Goal: Communication & Community: Answer question/provide support

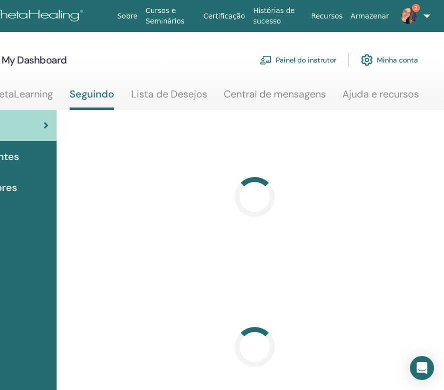
scroll to position [0, 157]
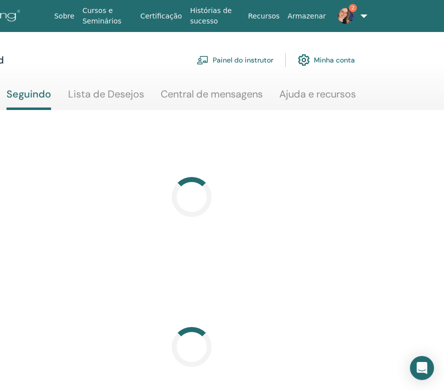
click at [360, 17] on link "2" at bounding box center [345, 16] width 30 height 32
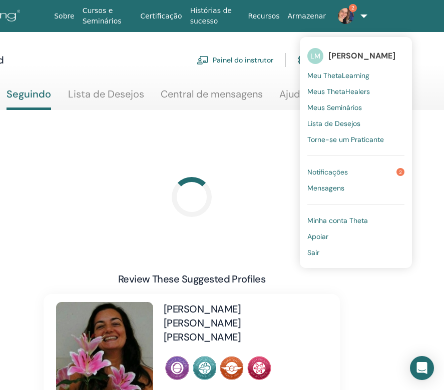
click at [318, 188] on span "Mensagens" at bounding box center [325, 188] width 37 height 9
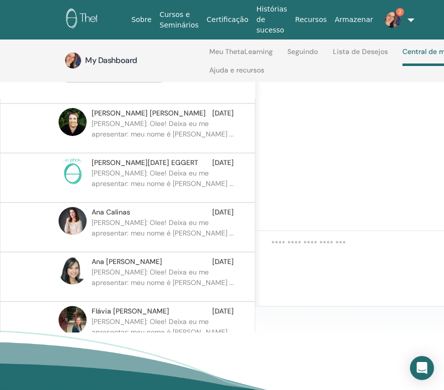
scroll to position [144, 0]
click at [180, 231] on p "[PERSON_NAME]: OIee! Deixa eu me apresentar: meu nome é [PERSON_NAME] ..." at bounding box center [164, 232] width 145 height 30
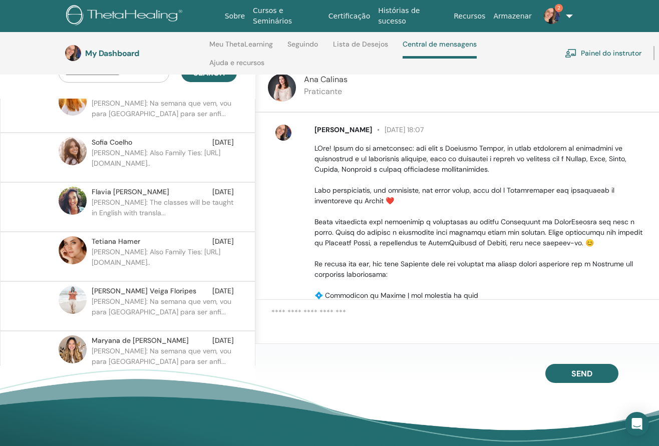
scroll to position [655, 0]
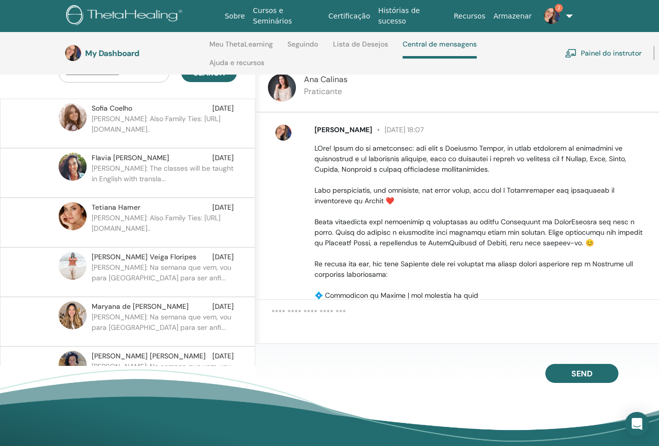
click at [146, 268] on p "[PERSON_NAME]: Na semana que vem, vou para [GEOGRAPHIC_DATA] para ser anfi..." at bounding box center [164, 277] width 145 height 30
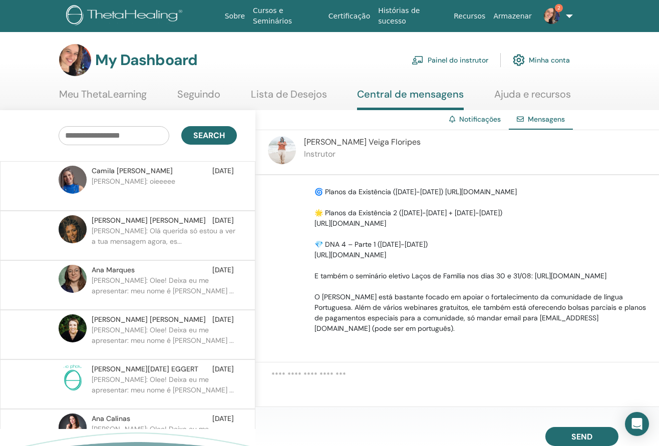
click at [158, 232] on p "[PERSON_NAME]: Olá querida só estou a ver a tua mensagem agora, es..." at bounding box center [164, 241] width 145 height 30
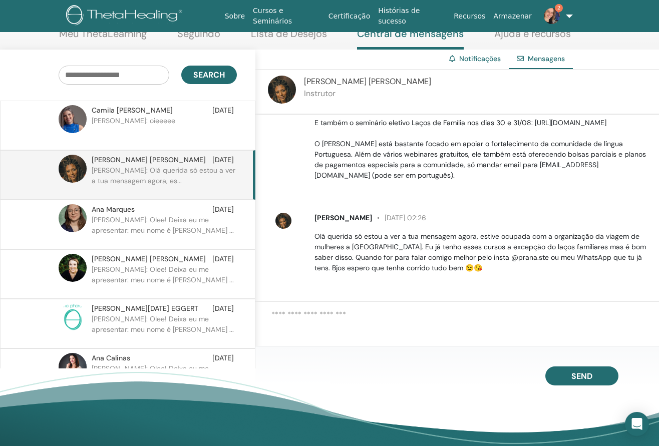
scroll to position [115, 0]
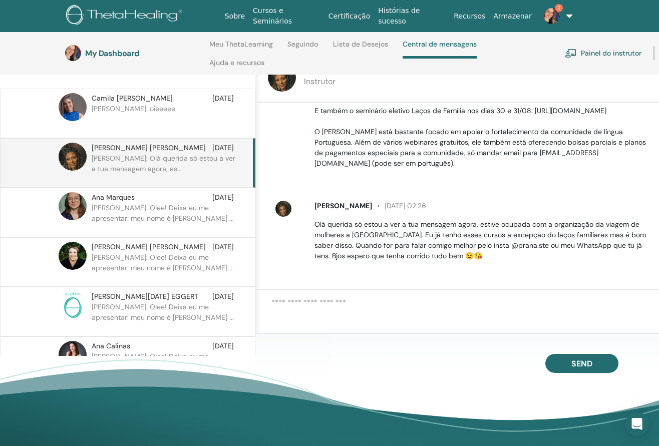
click at [443, 54] on link "Painel do instrutor" at bounding box center [602, 53] width 77 height 22
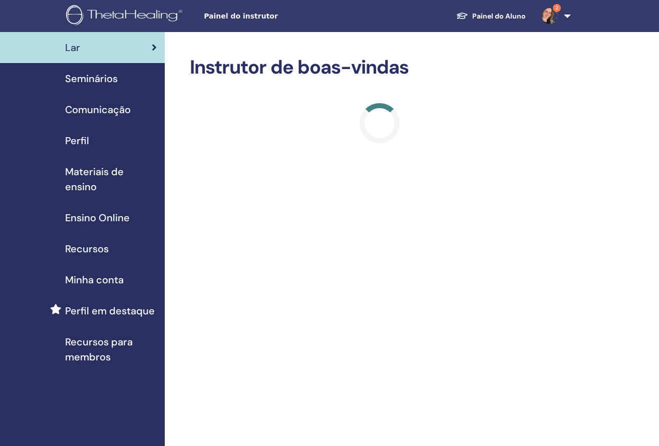
click at [78, 172] on span "Materiais de ensino" at bounding box center [111, 179] width 92 height 30
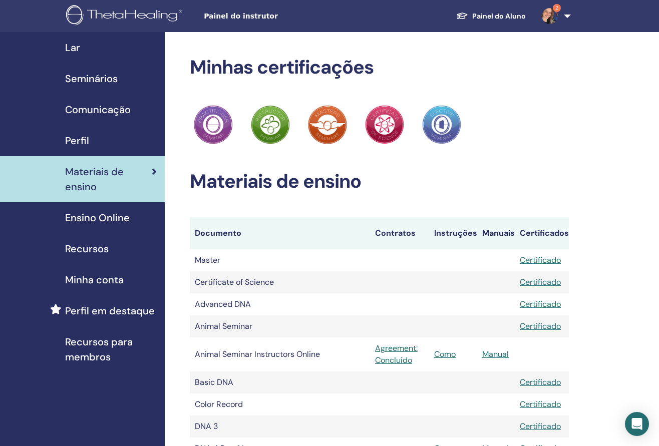
scroll to position [1314, 0]
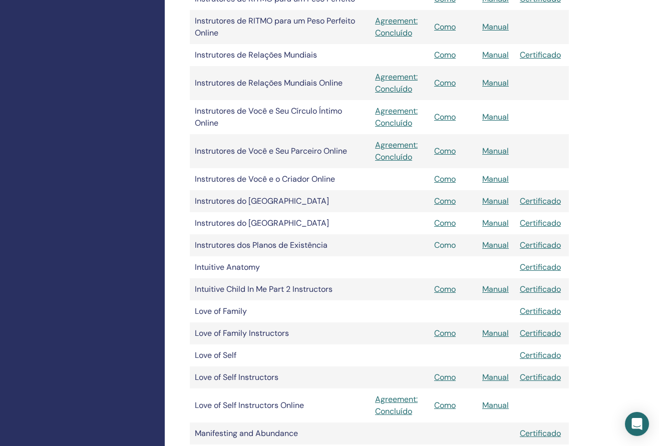
click at [439, 242] on link "Como" at bounding box center [445, 245] width 22 height 11
